Goal: Transaction & Acquisition: Download file/media

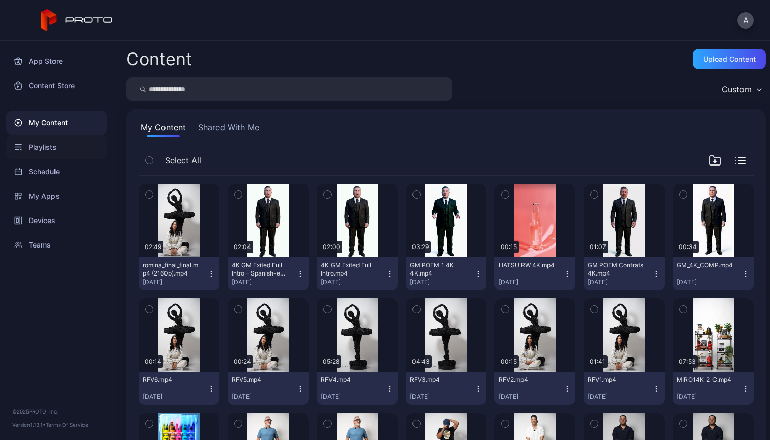
scroll to position [347, 0]
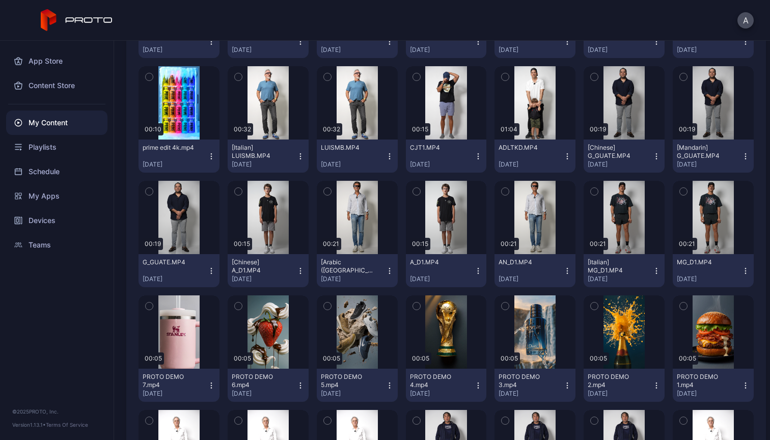
click at [41, 122] on div "My Content" at bounding box center [56, 123] width 101 height 24
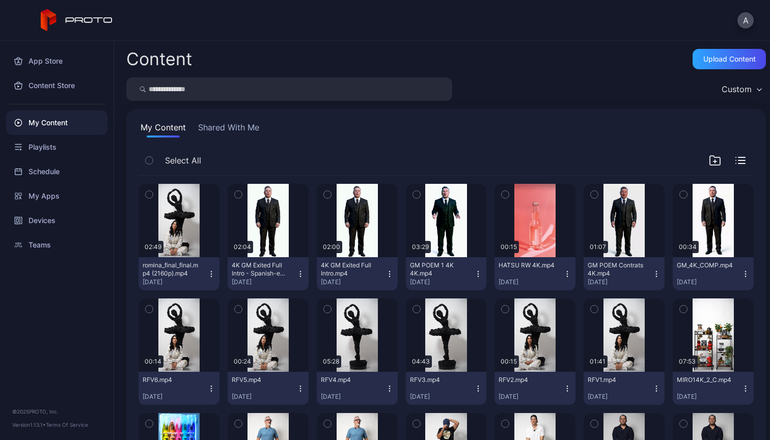
scroll to position [0, 0]
click at [725, 59] on div "Upload Content" at bounding box center [729, 59] width 52 height 8
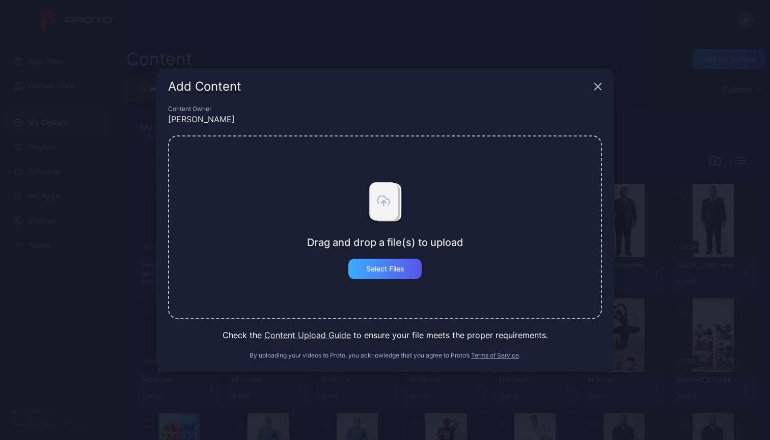
click at [398, 268] on div "Select Files" at bounding box center [385, 269] width 38 height 8
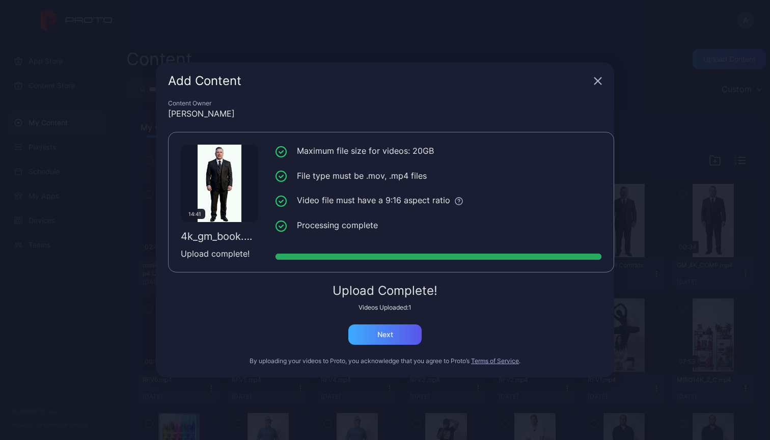
click at [383, 330] on div "Next" at bounding box center [385, 334] width 16 height 8
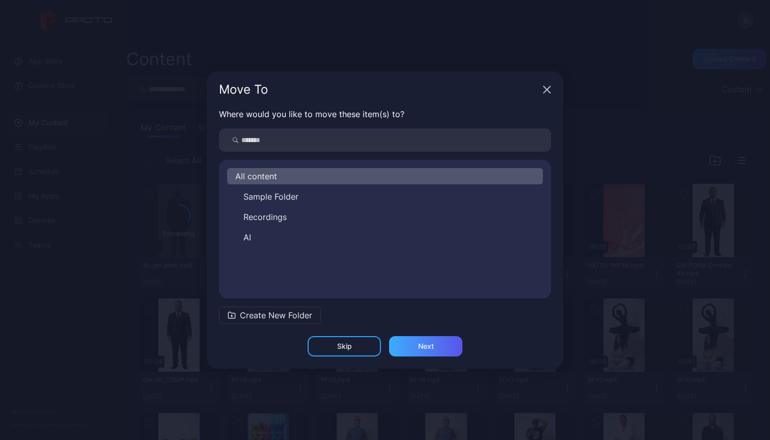
click at [437, 347] on div "Next" at bounding box center [425, 346] width 73 height 20
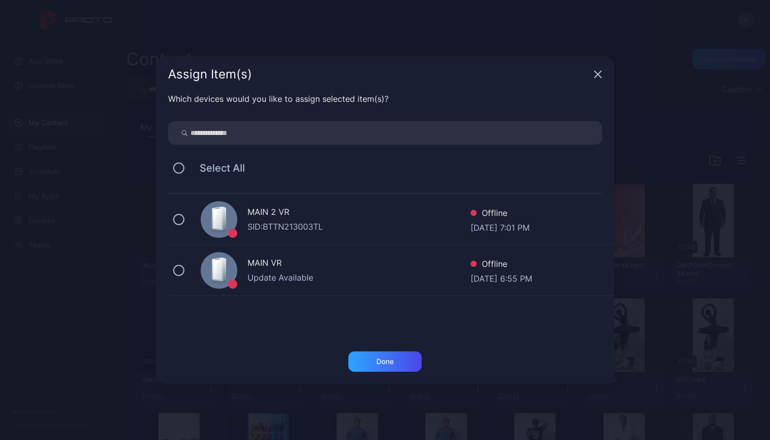
click at [379, 219] on div "MAIN 2 VR" at bounding box center [358, 213] width 223 height 15
click at [400, 363] on div "Done" at bounding box center [384, 361] width 73 height 20
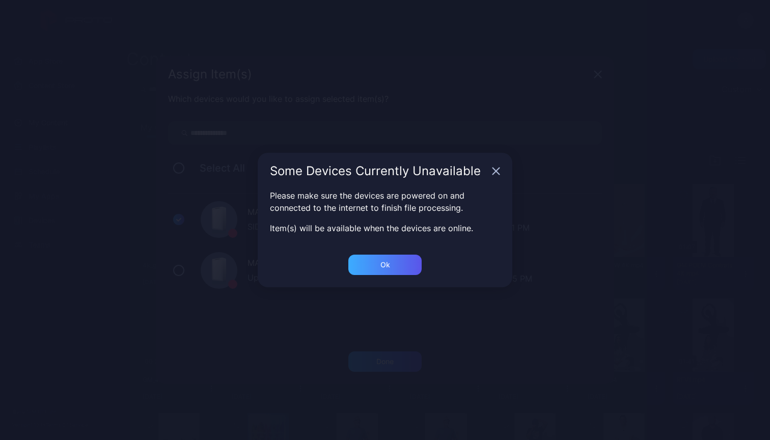
click at [400, 269] on div "Ok" at bounding box center [384, 265] width 73 height 20
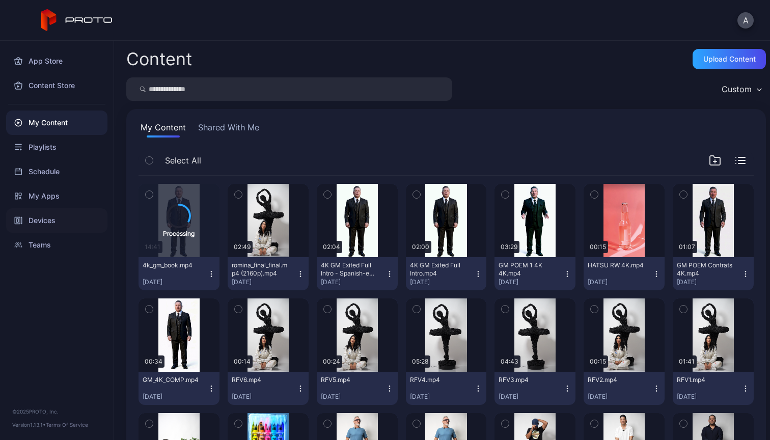
click at [81, 216] on div "Devices" at bounding box center [56, 220] width 101 height 24
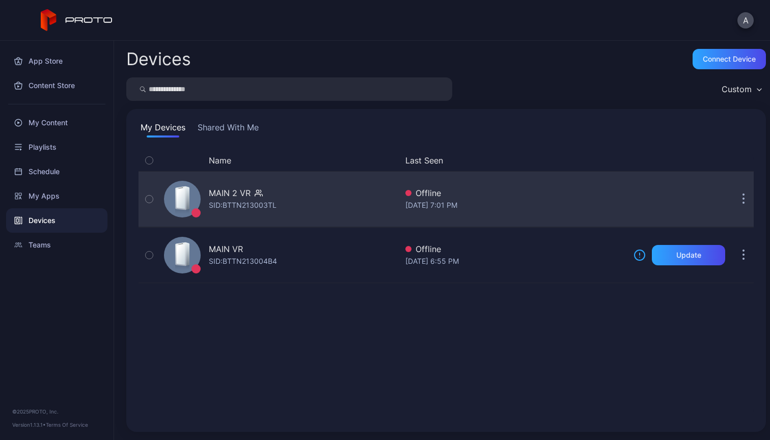
click at [253, 199] on div "SID: BTTN213003TL" at bounding box center [243, 205] width 68 height 12
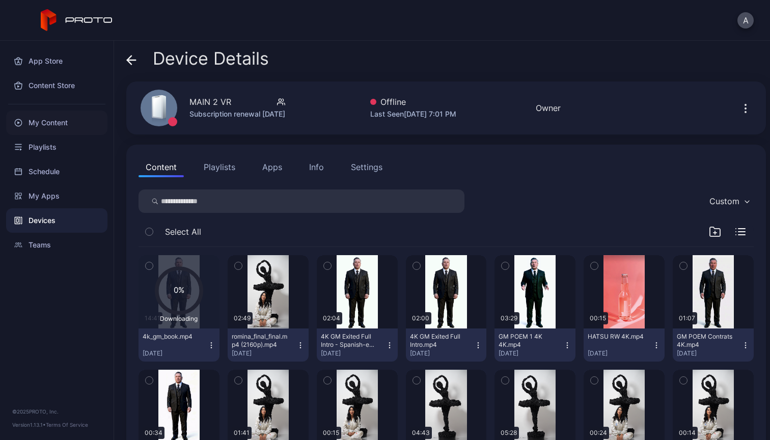
click at [64, 120] on div "My Content" at bounding box center [56, 123] width 101 height 24
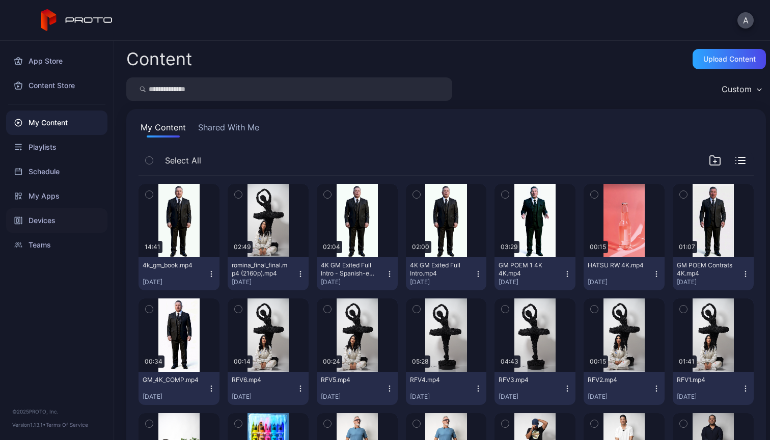
click at [60, 217] on div "Devices" at bounding box center [56, 220] width 101 height 24
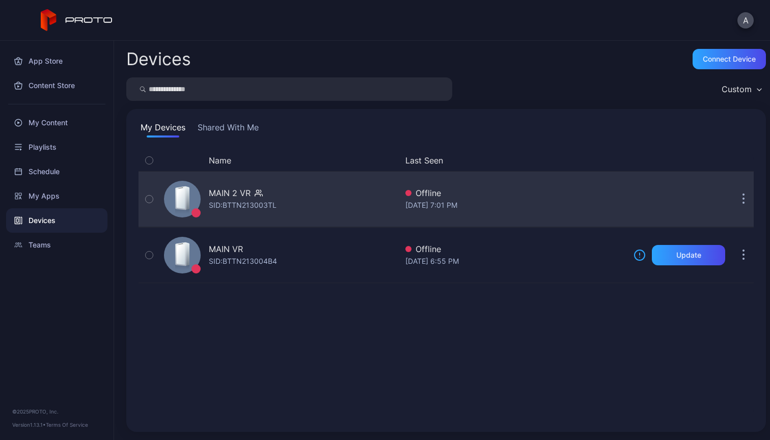
click at [277, 194] on div "MAIN 2 VR" at bounding box center [243, 193] width 68 height 12
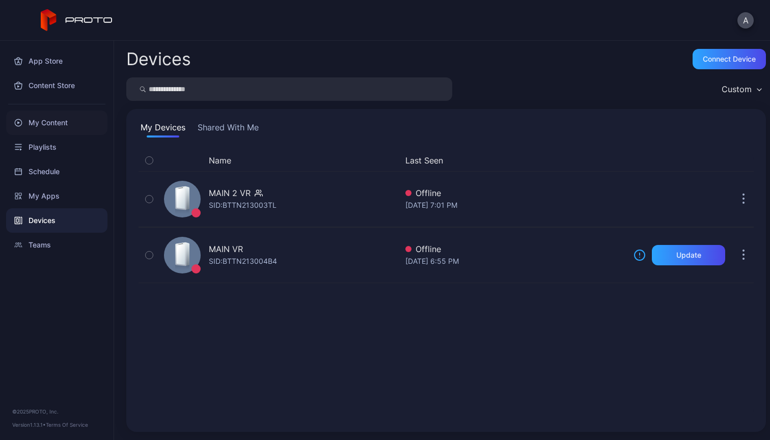
click at [59, 124] on div "My Content" at bounding box center [56, 123] width 101 height 24
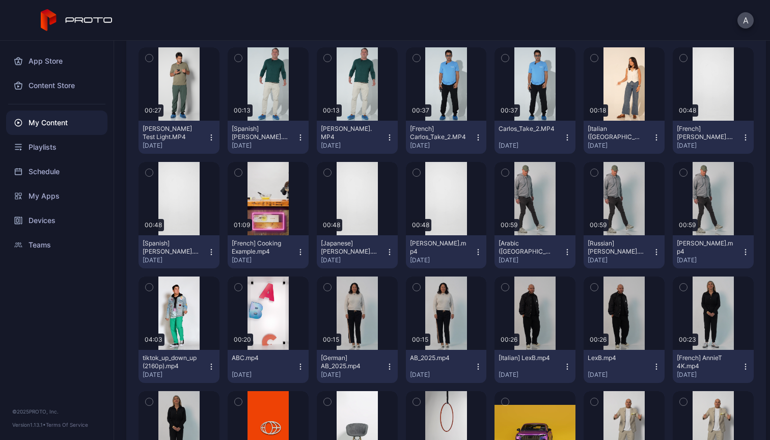
scroll to position [1314, 0]
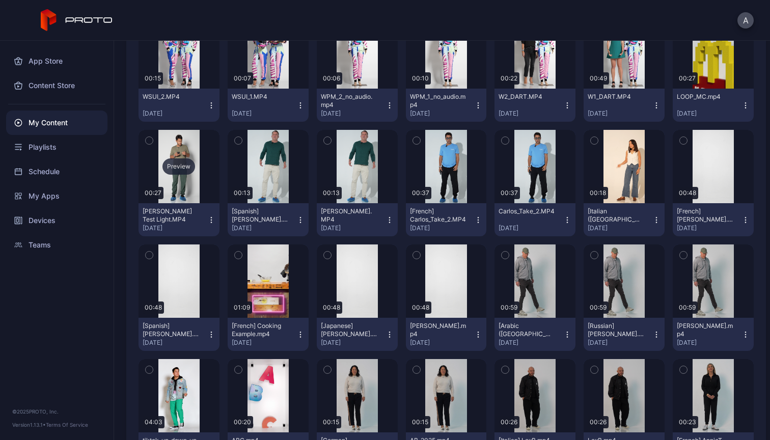
click at [183, 178] on div "Preview" at bounding box center [179, 166] width 81 height 73
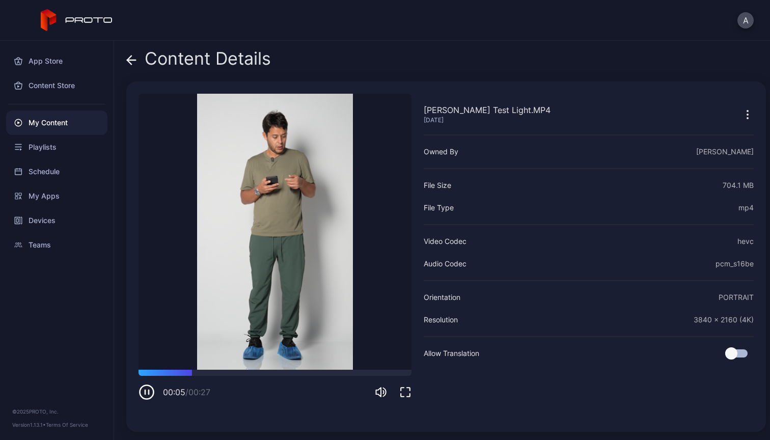
click at [145, 393] on icon "button" at bounding box center [145, 392] width 0 height 4
drag, startPoint x: 201, startPoint y: 372, endPoint x: 151, endPoint y: 350, distance: 54.5
click at [155, 351] on div "[PERSON_NAME] Test Light.MP4 [DATE] Sorry, your browser doesn‘t support embedde…" at bounding box center [275, 257] width 273 height 326
click at [136, 56] on icon at bounding box center [131, 60] width 10 height 10
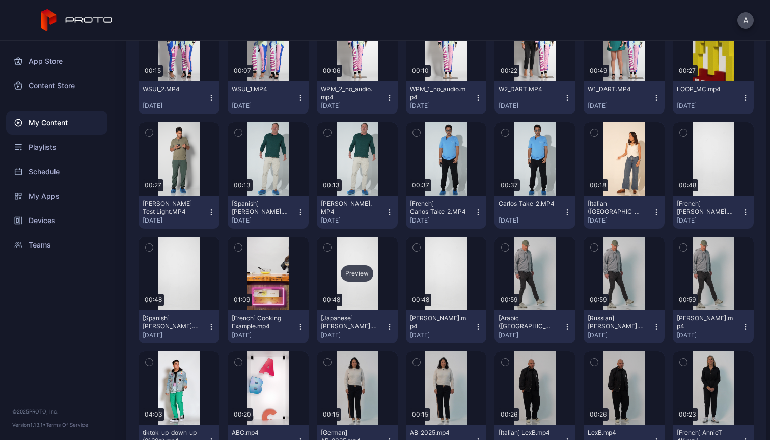
scroll to position [1297, 0]
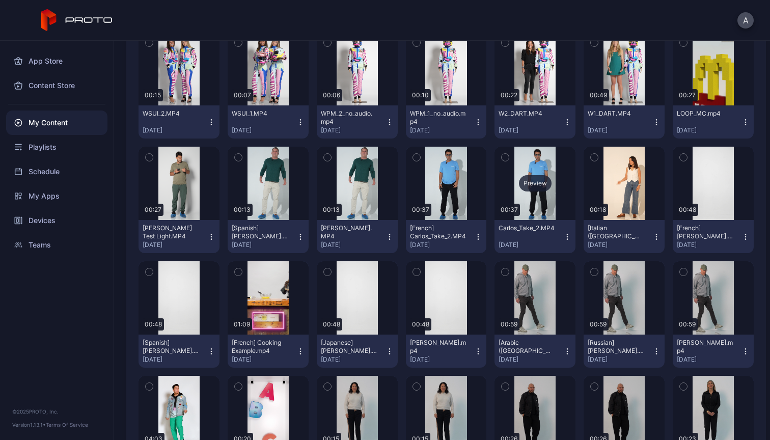
click at [527, 186] on div "Preview" at bounding box center [535, 183] width 33 height 16
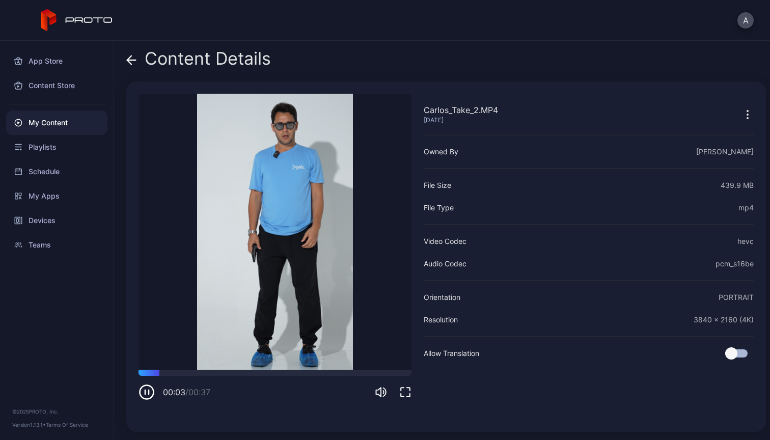
click at [147, 393] on icon "button" at bounding box center [147, 392] width 16 height 16
drag, startPoint x: 165, startPoint y: 373, endPoint x: 328, endPoint y: 378, distance: 162.5
click at [328, 378] on div "00:26 / 00:37" at bounding box center [275, 385] width 273 height 31
click at [129, 56] on icon at bounding box center [131, 60] width 10 height 10
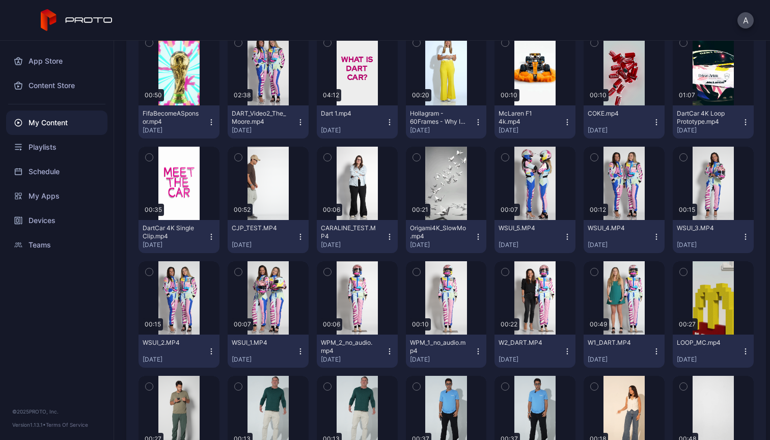
scroll to position [1010, 0]
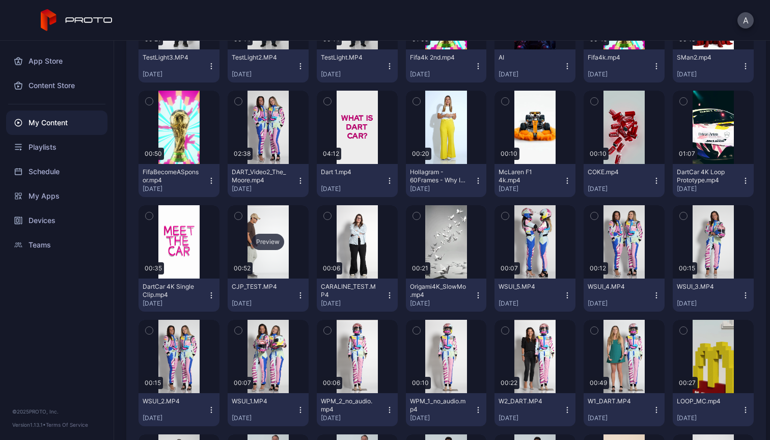
click at [268, 241] on div "Preview" at bounding box center [268, 242] width 33 height 16
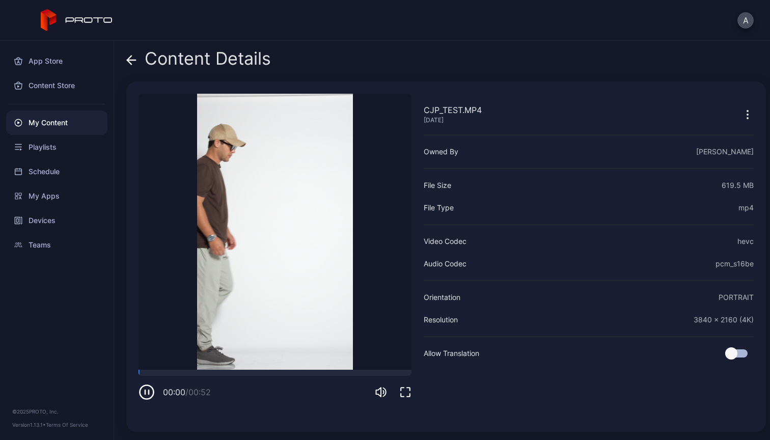
click at [147, 390] on icon "button" at bounding box center [147, 392] width 16 height 16
drag, startPoint x: 151, startPoint y: 371, endPoint x: 350, endPoint y: 377, distance: 199.2
click at [350, 377] on div "00:40 / 00:52" at bounding box center [275, 385] width 273 height 31
click at [129, 60] on icon at bounding box center [131, 60] width 9 height 0
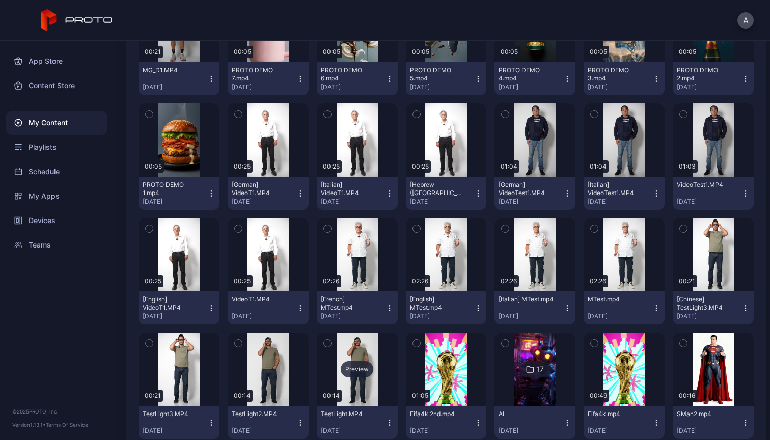
scroll to position [669, 0]
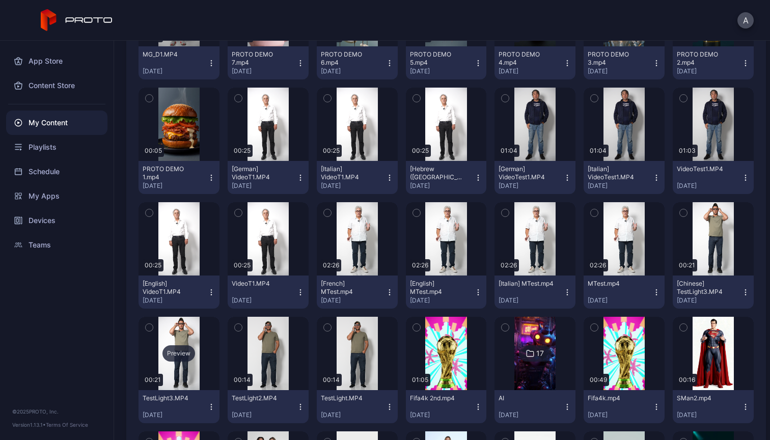
click at [181, 374] on div "Preview" at bounding box center [179, 353] width 81 height 73
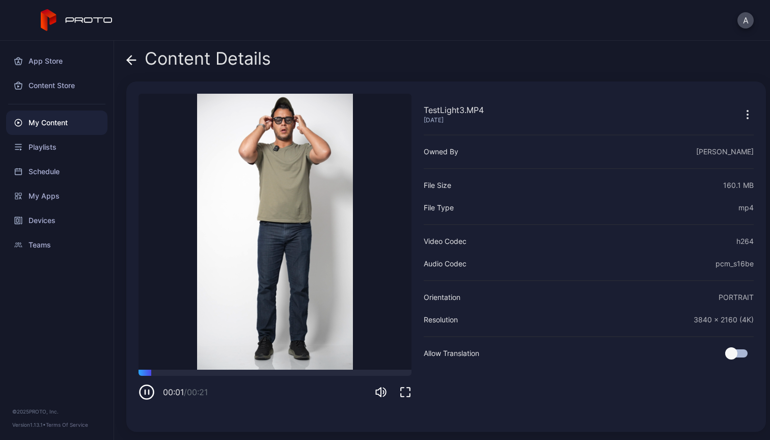
click at [146, 388] on icon "button" at bounding box center [147, 392] width 16 height 16
drag, startPoint x: 154, startPoint y: 373, endPoint x: 191, endPoint y: 373, distance: 37.7
click at [191, 370] on div at bounding box center [191, 370] width 0 height 0
click at [741, 114] on icon "button" at bounding box center [747, 114] width 12 height 12
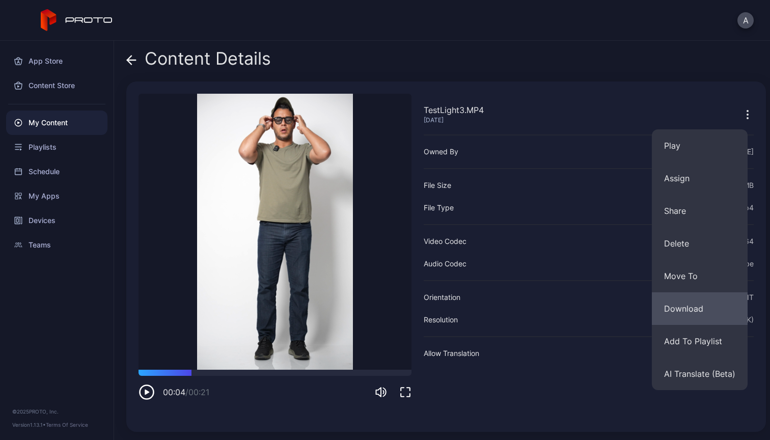
click at [689, 310] on button "Download" at bounding box center [700, 308] width 96 height 33
